Goal: Navigation & Orientation: Find specific page/section

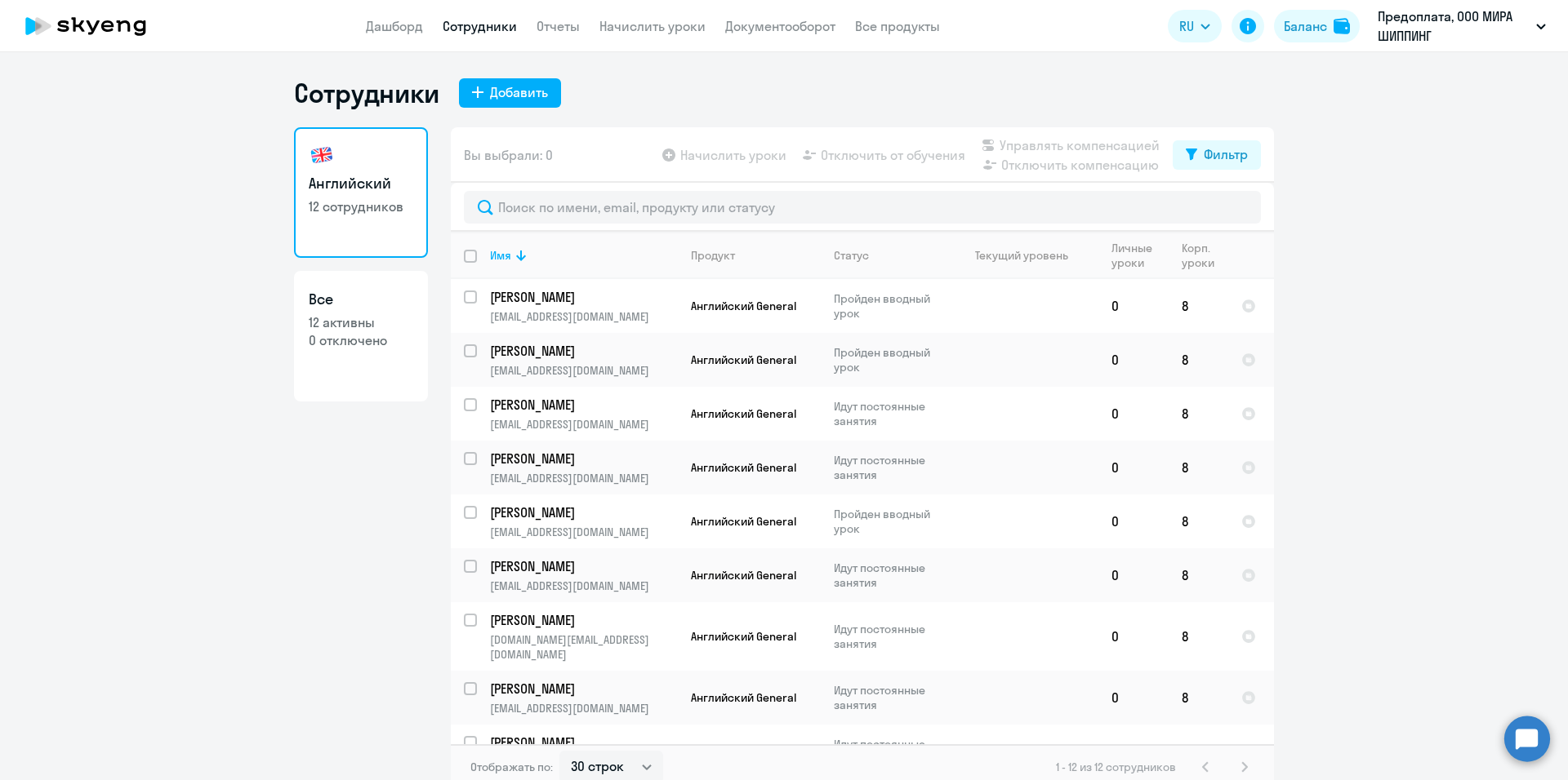
select select "30"
click at [407, 31] on link "Дашборд" at bounding box center [393, 25] width 57 height 16
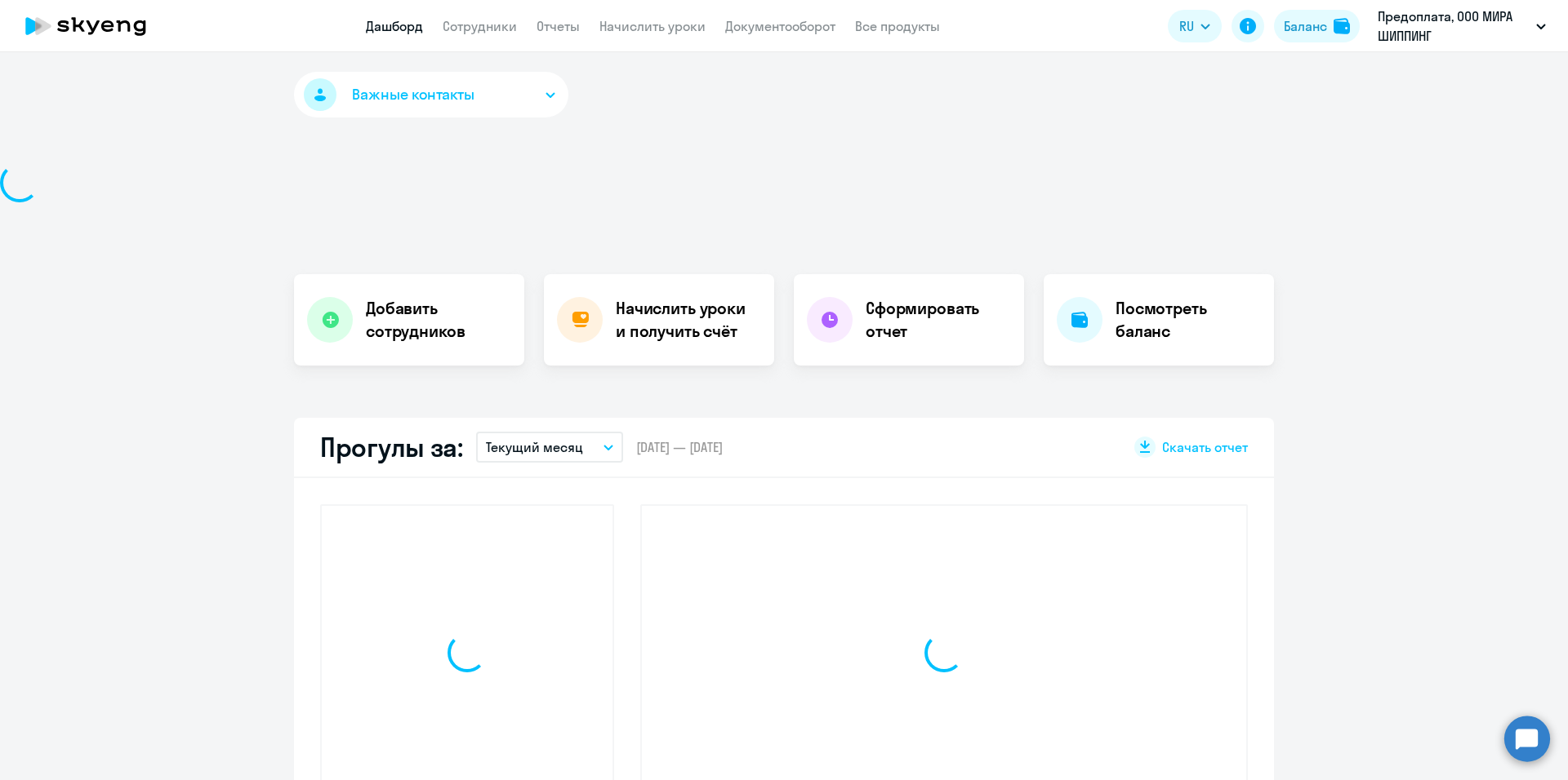
select select "30"
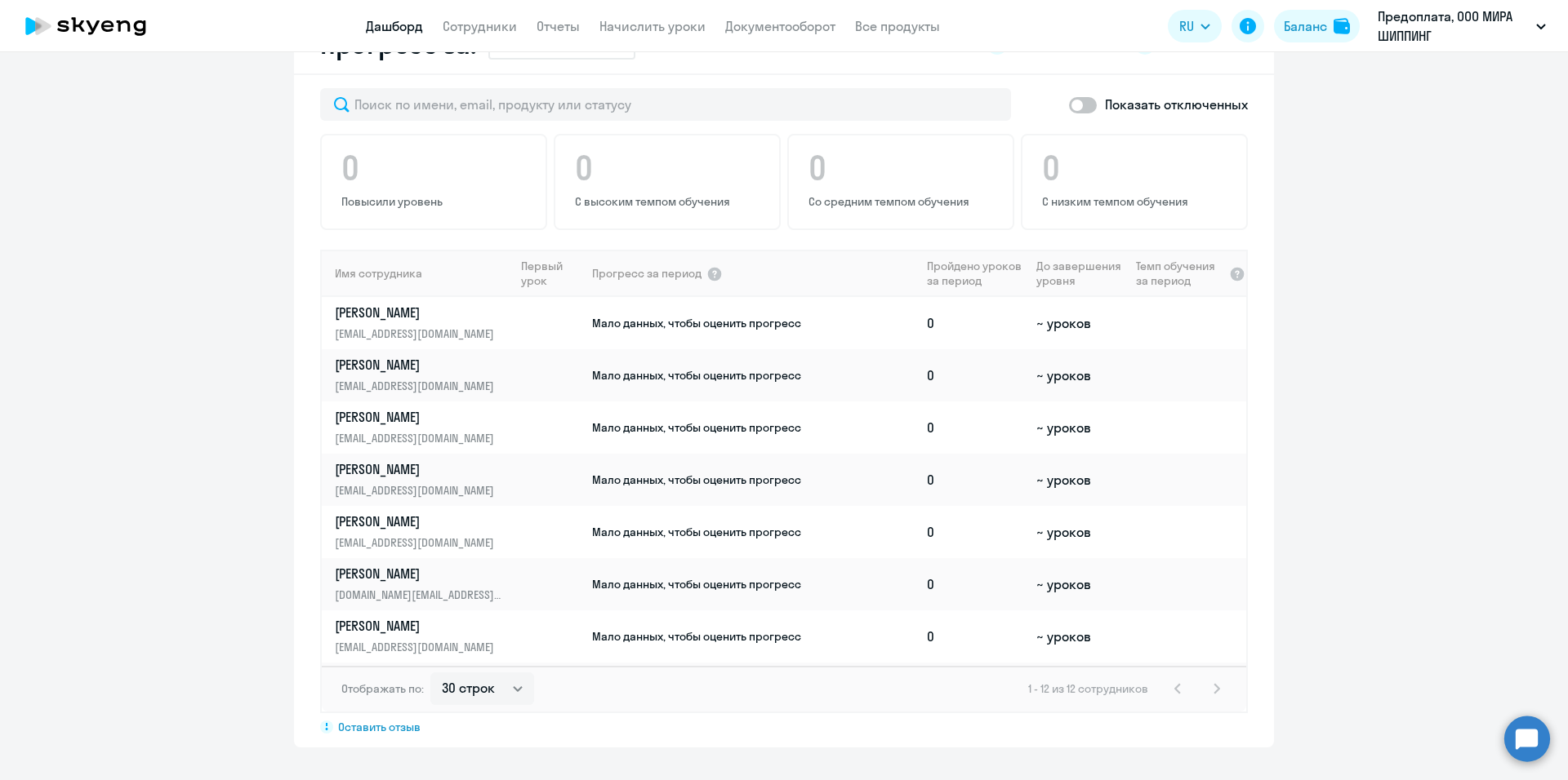
click at [185, 350] on app-progress-dashboard "Прогресс за: Весь период – [DATE] — [DATE] Как мы считаем Скачать отчет Показат…" at bounding box center [784, 381] width 1568 height 733
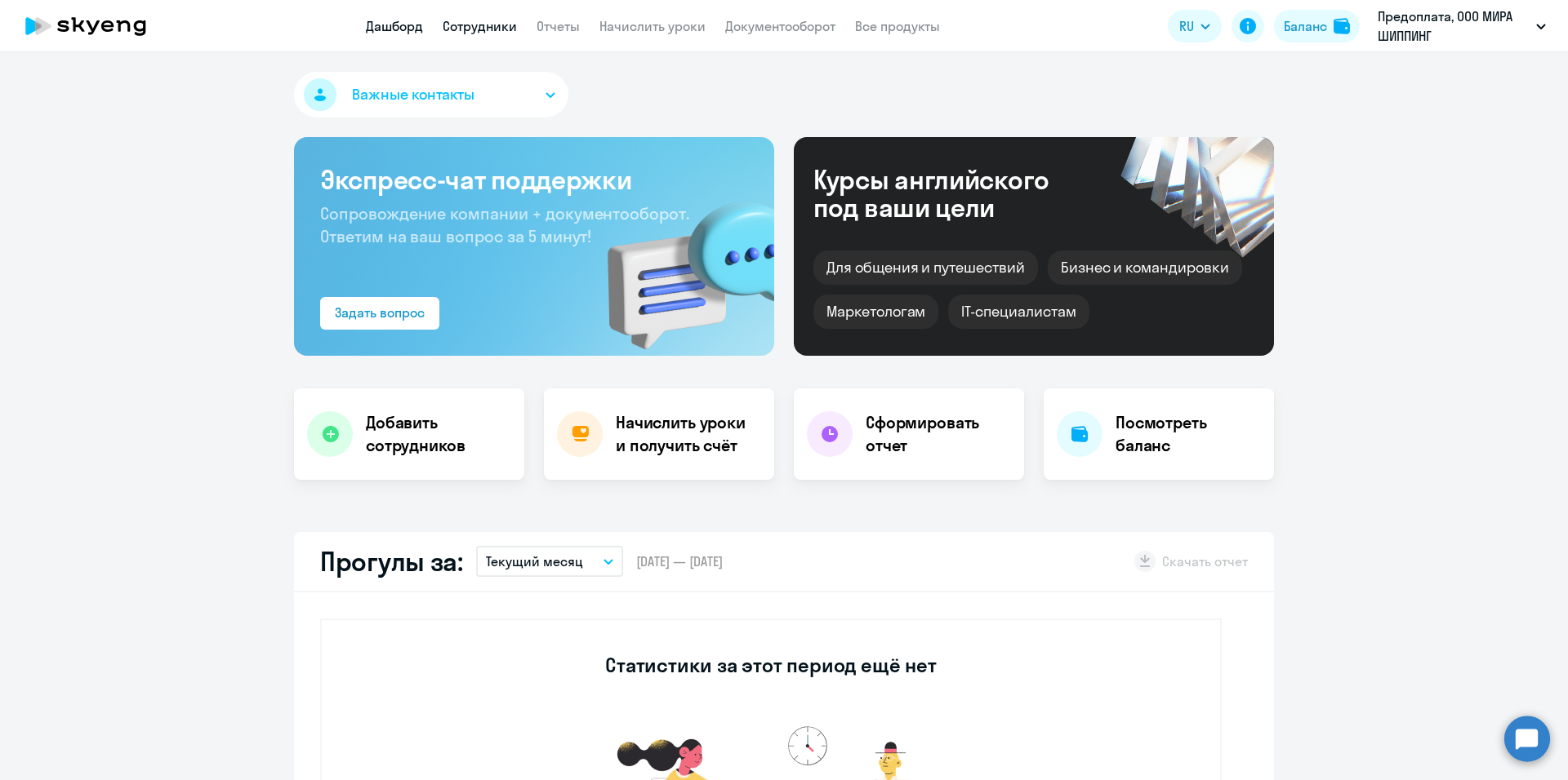
click at [486, 27] on link "Сотрудники" at bounding box center [480, 25] width 75 height 16
select select "30"
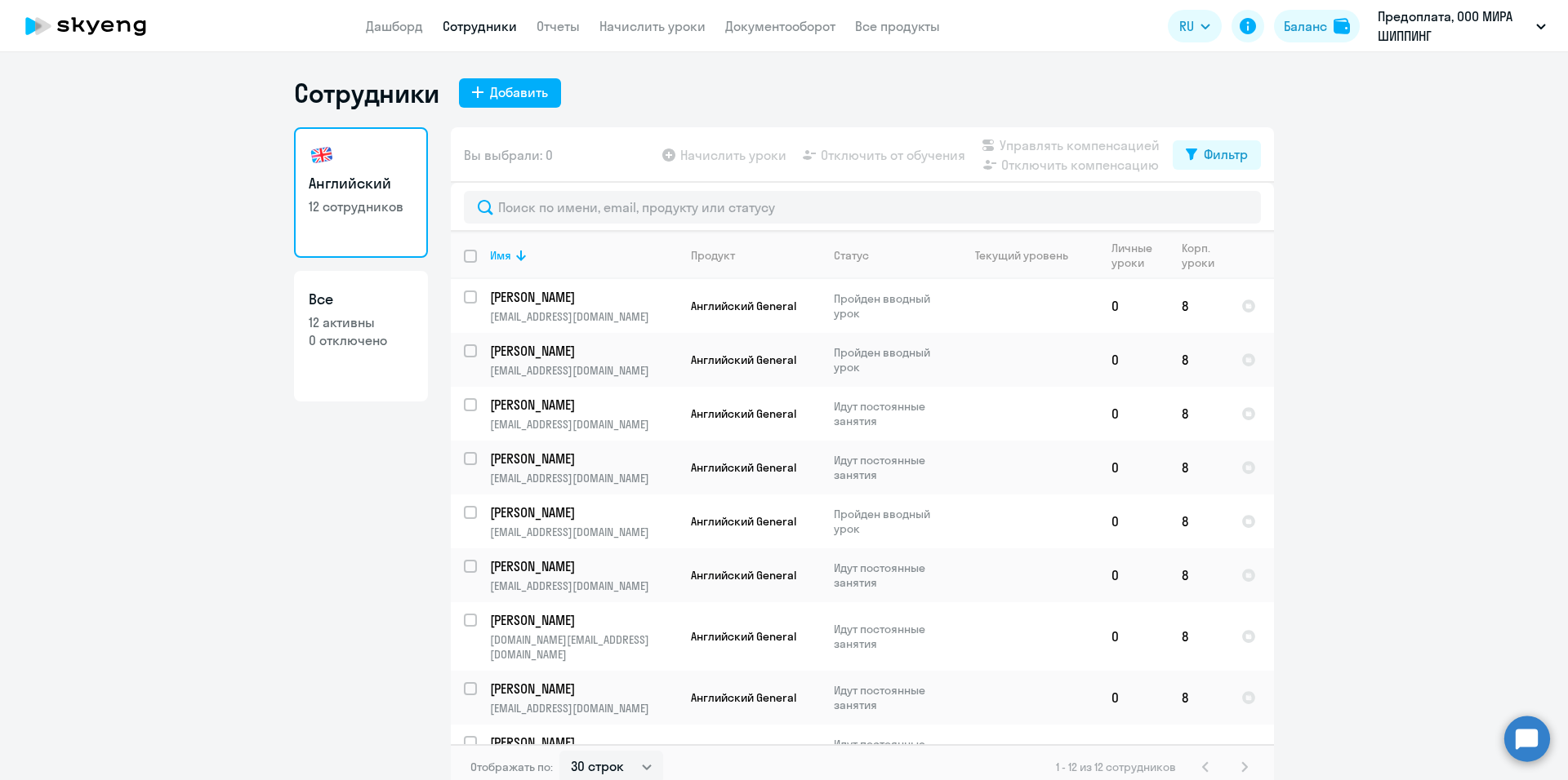
click at [1378, 310] on ng-component "Сотрудники Добавить Английский 12 сотрудников Все 12 активны 0 отключено Вы выб…" at bounding box center [784, 433] width 1568 height 713
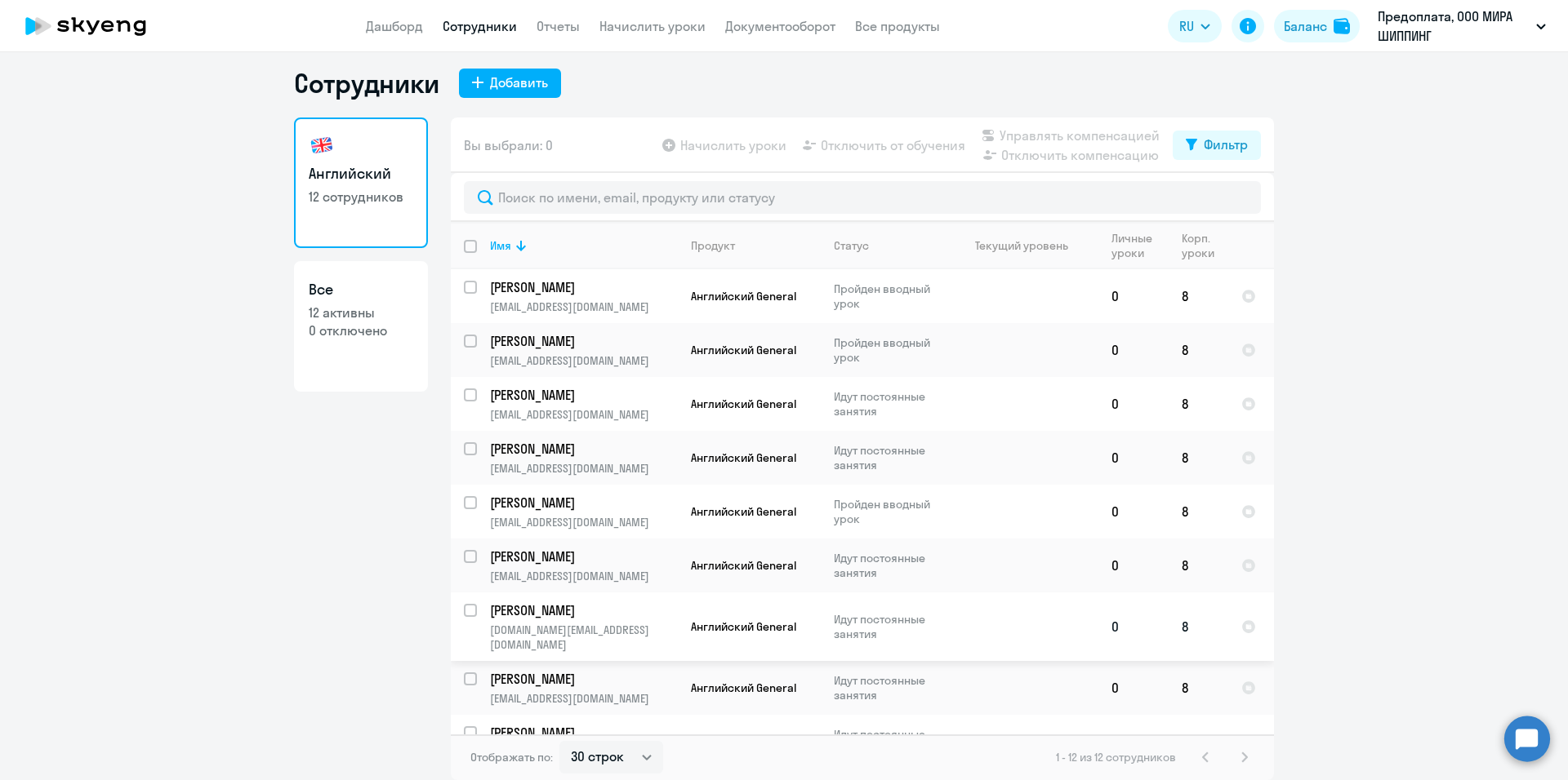
scroll to position [181, 0]
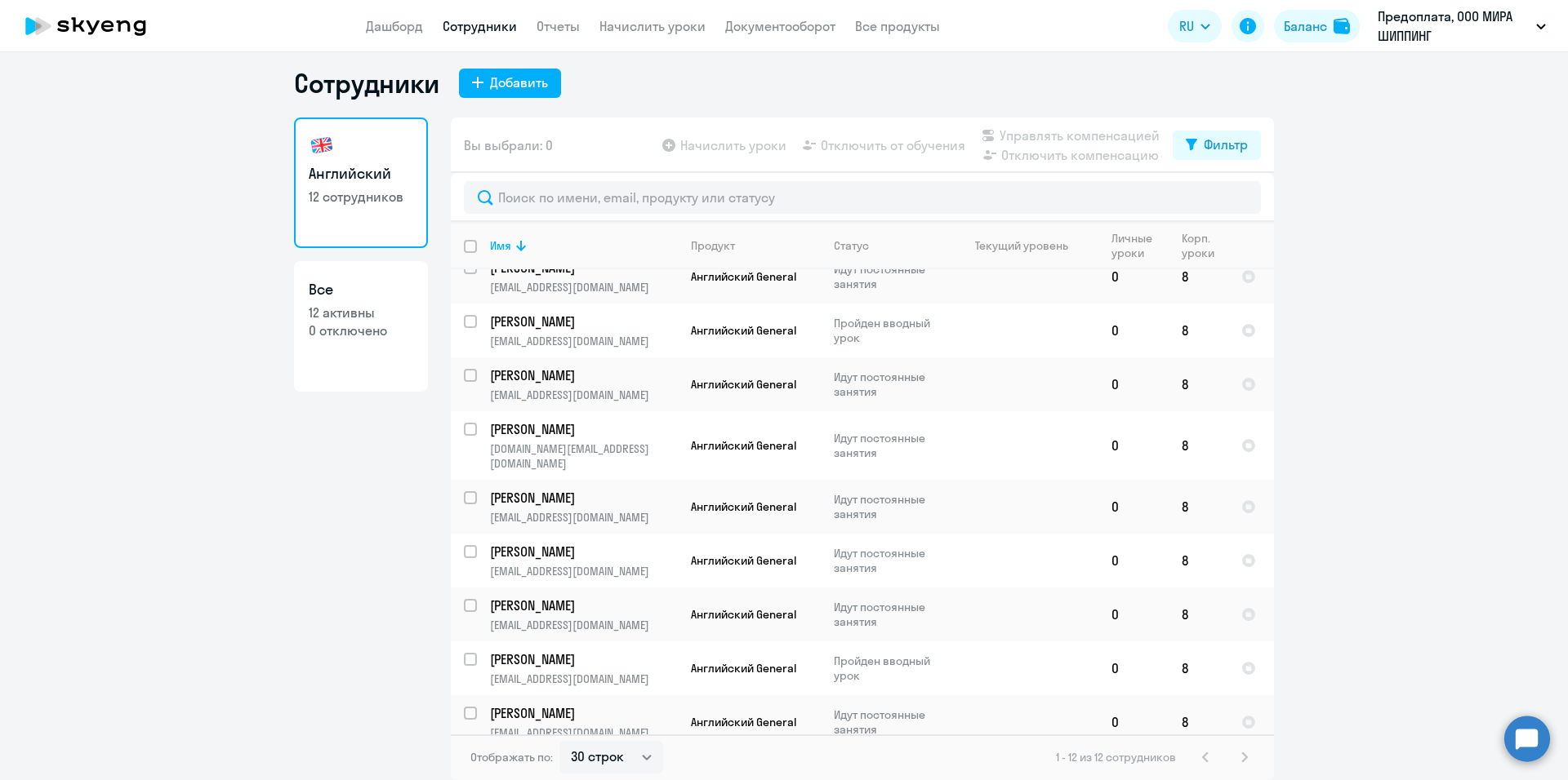
click at [211, 522] on ng-component "Сотрудники Добавить Английский 12 сотрудников Все 12 активны 0 отключено Вы выб…" at bounding box center [784, 423] width 1568 height 713
